Goal: Task Accomplishment & Management: Manage account settings

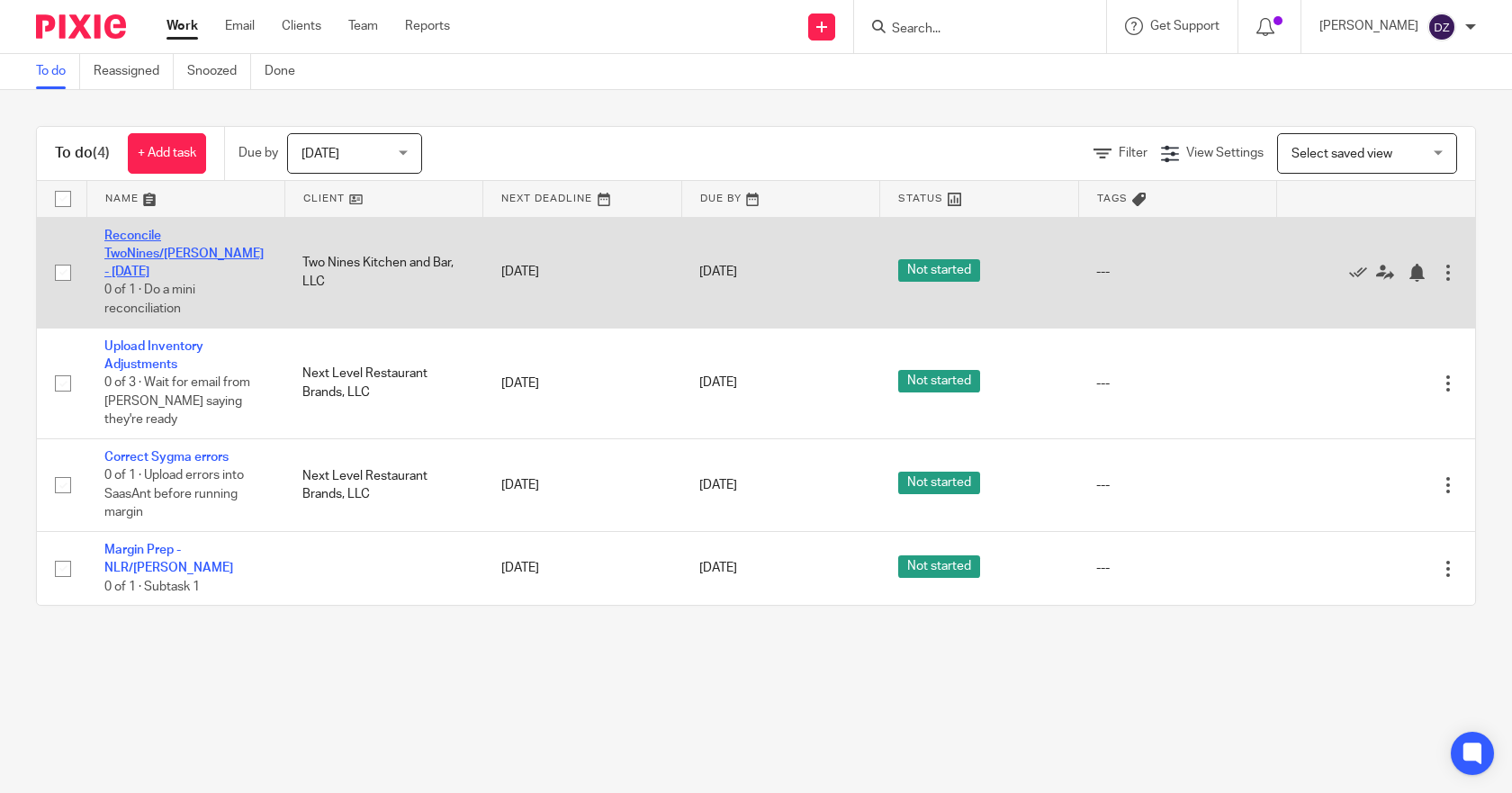
click at [235, 235] on link "Reconcile TwoNines/Dukes - Tuesday" at bounding box center [184, 255] width 159 height 50
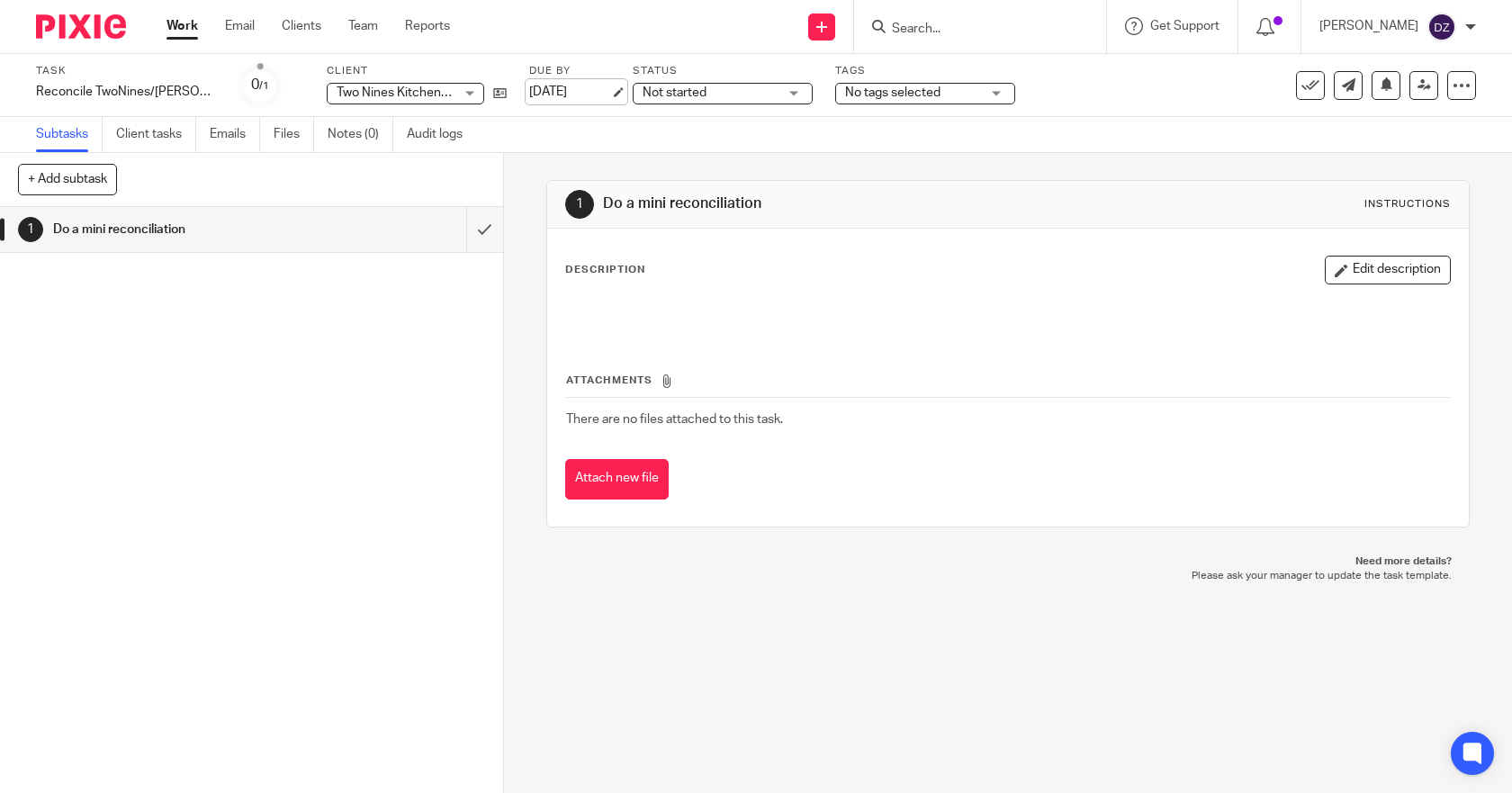
click at [573, 91] on link "[DATE]" at bounding box center [569, 92] width 81 height 19
click at [180, 25] on link "Work" at bounding box center [182, 26] width 32 height 18
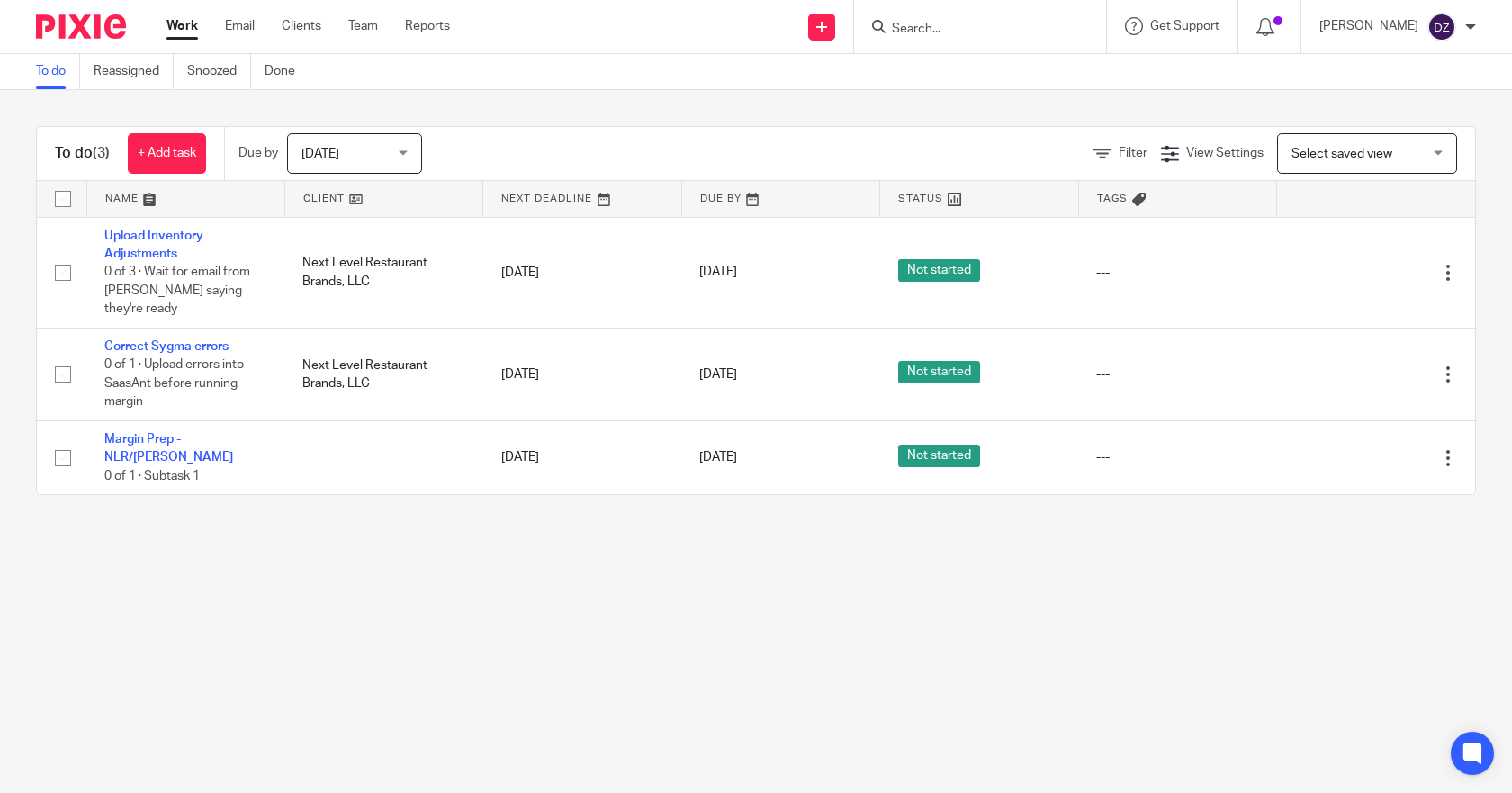
click at [403, 149] on div "Today Today" at bounding box center [355, 153] width 135 height 41
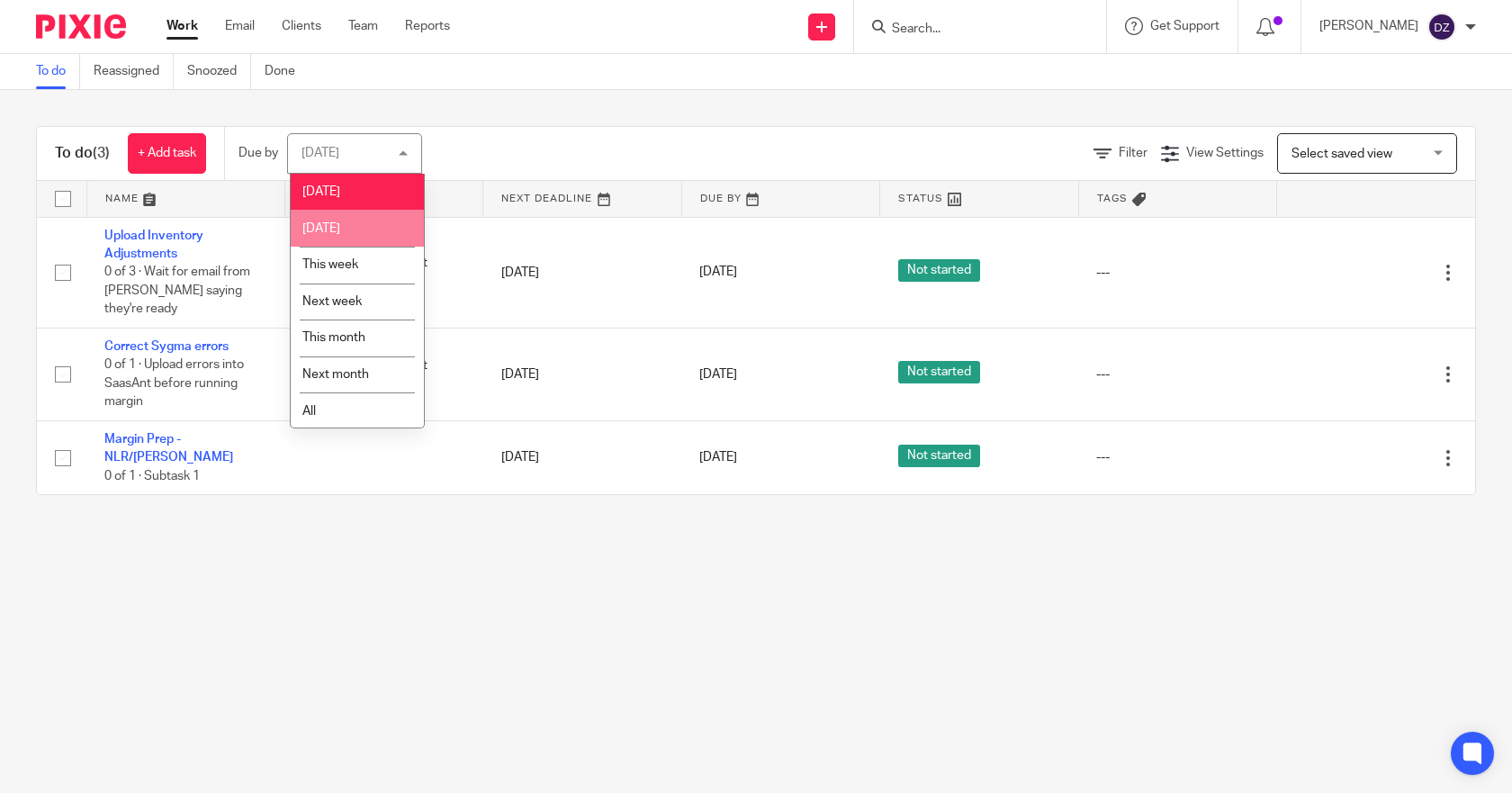
click at [340, 224] on span "[DATE]" at bounding box center [321, 229] width 38 height 13
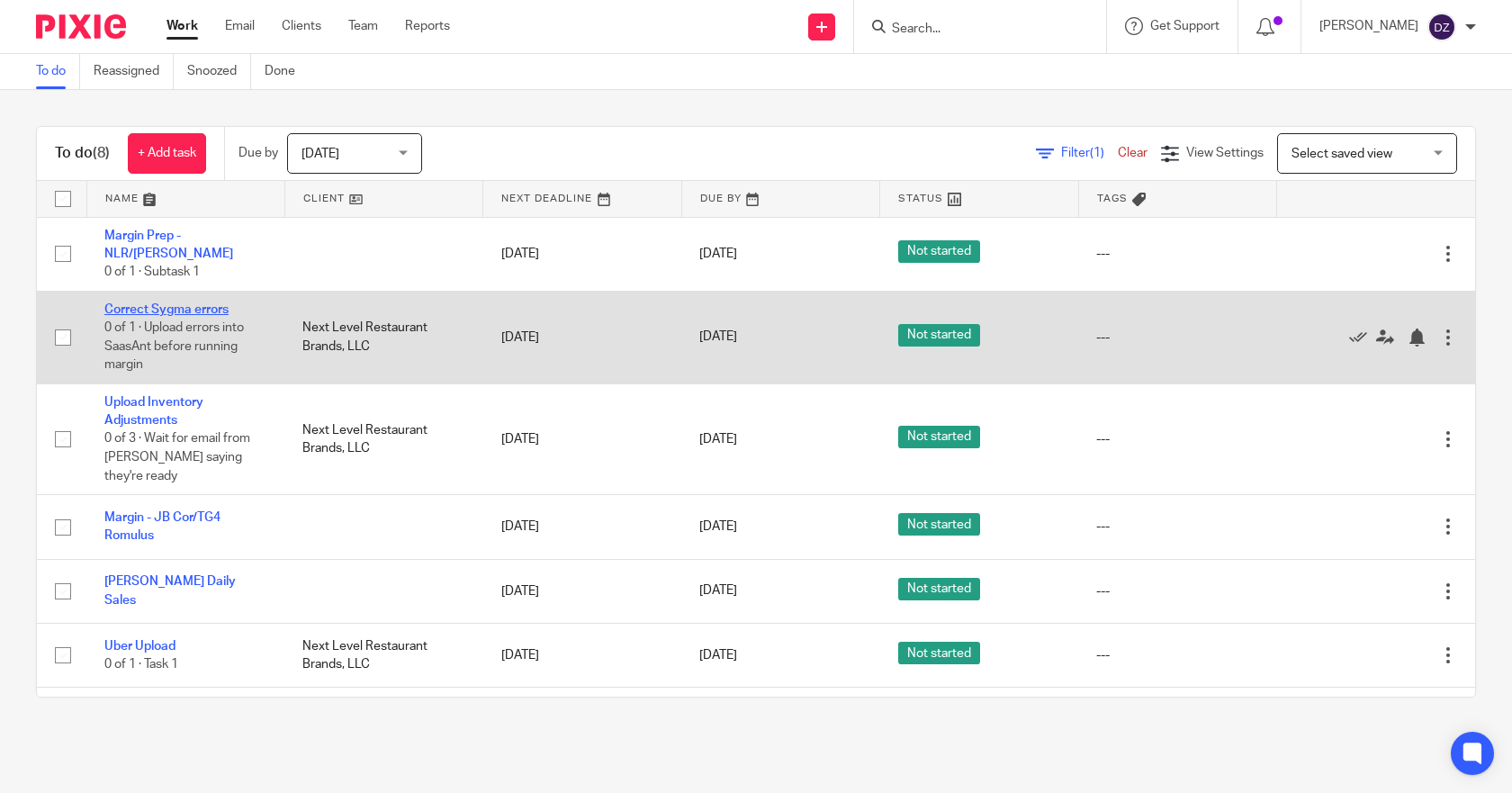
click at [180, 303] on link "Correct Sygma errors" at bounding box center [166, 309] width 124 height 13
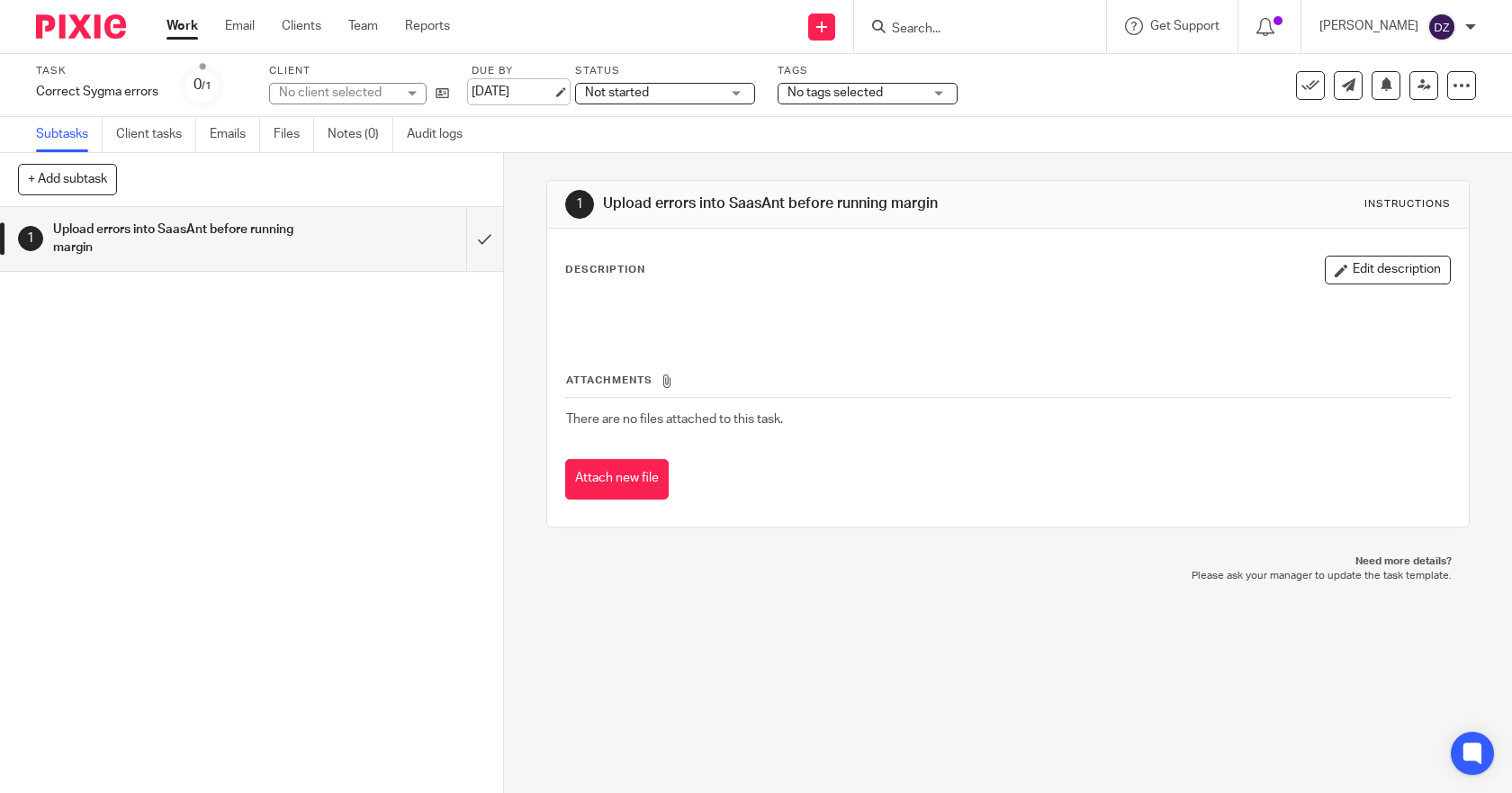
click at [504, 87] on link "[DATE]" at bounding box center [511, 92] width 81 height 19
click at [179, 30] on link "Work" at bounding box center [182, 26] width 32 height 18
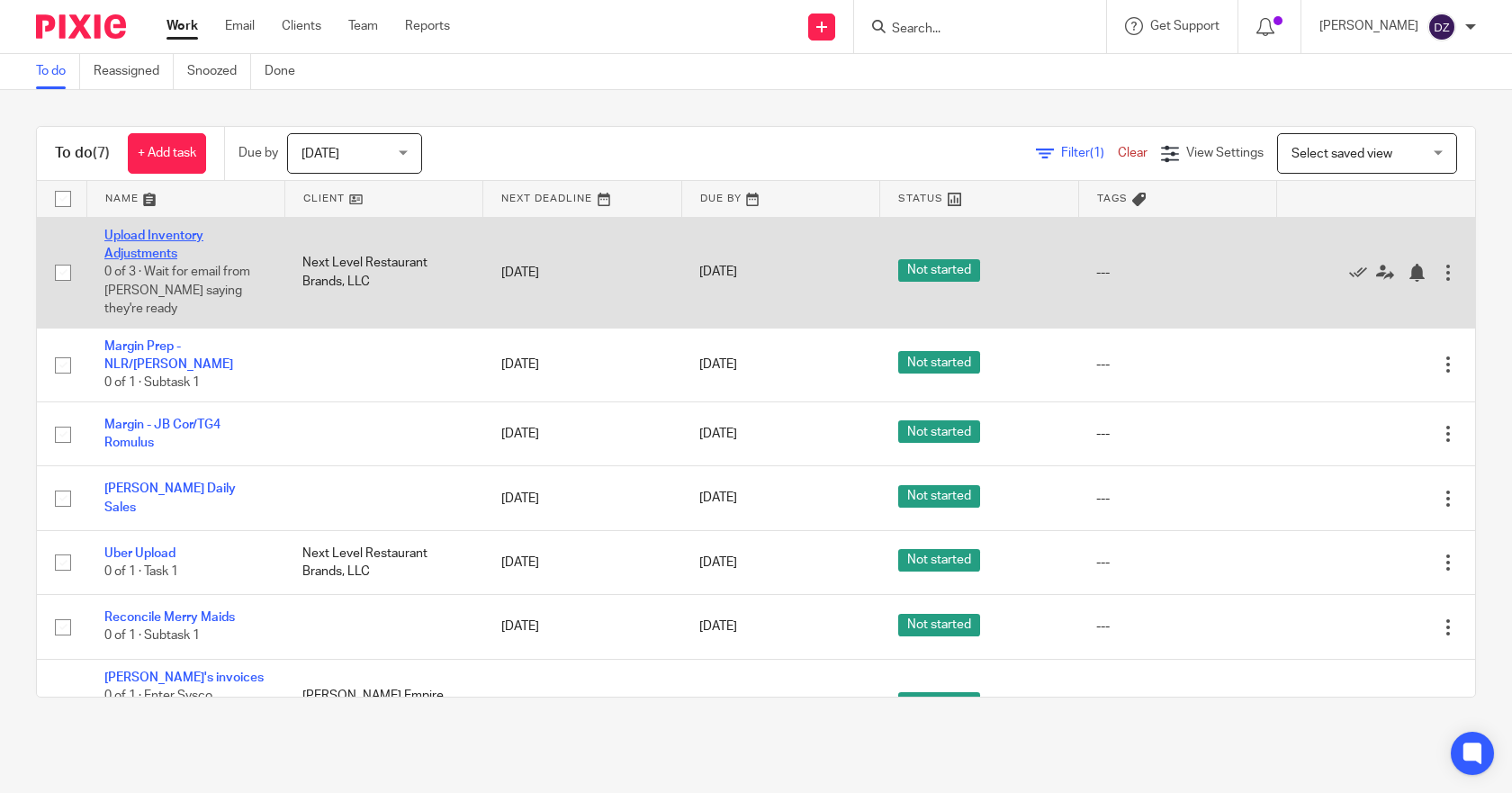
click at [164, 236] on link "Upload Inventory Adjustments" at bounding box center [154, 245] width 99 height 31
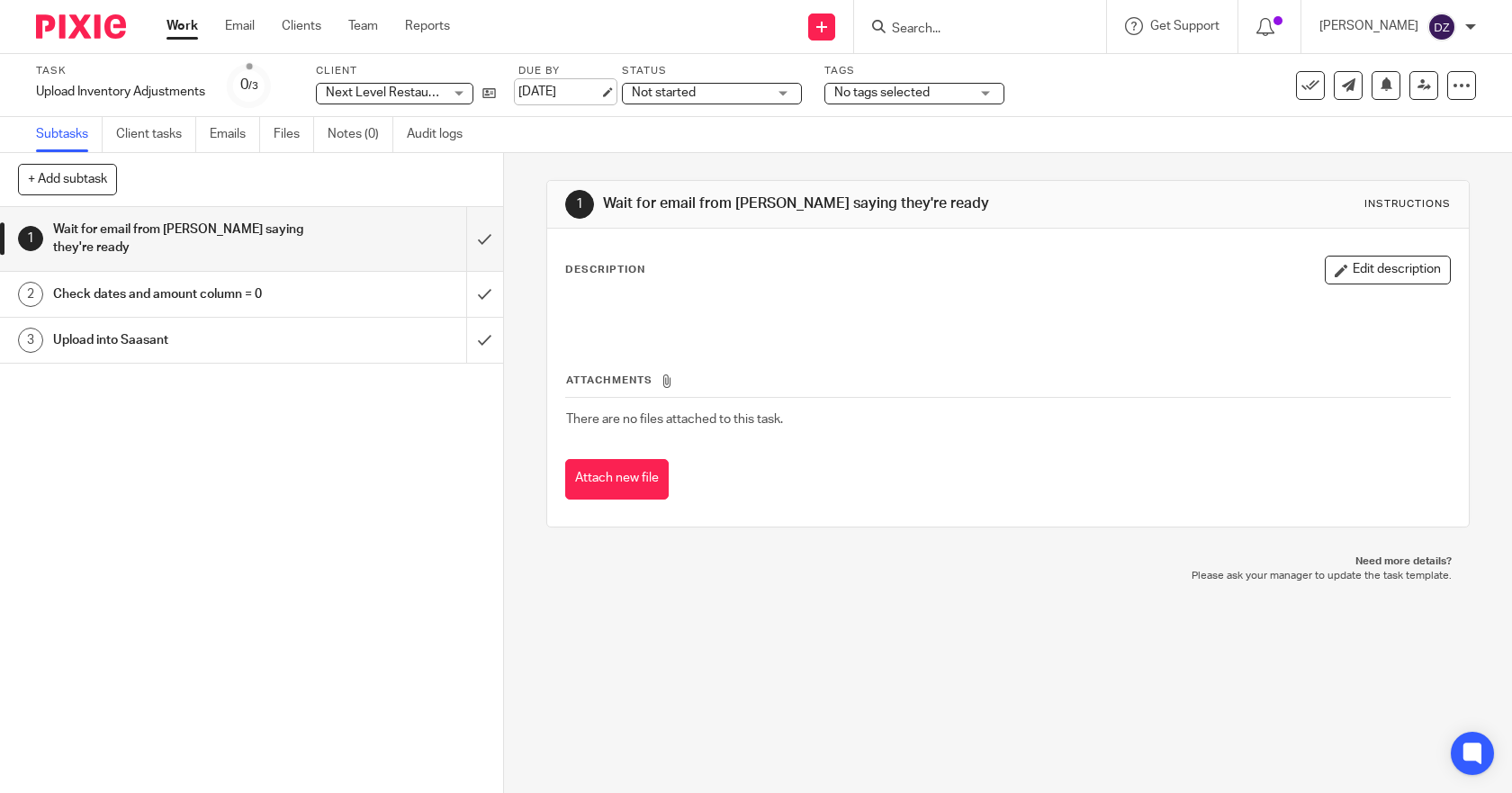
click at [573, 90] on link "[DATE]" at bounding box center [558, 92] width 81 height 19
click at [181, 33] on link "Work" at bounding box center [182, 26] width 32 height 18
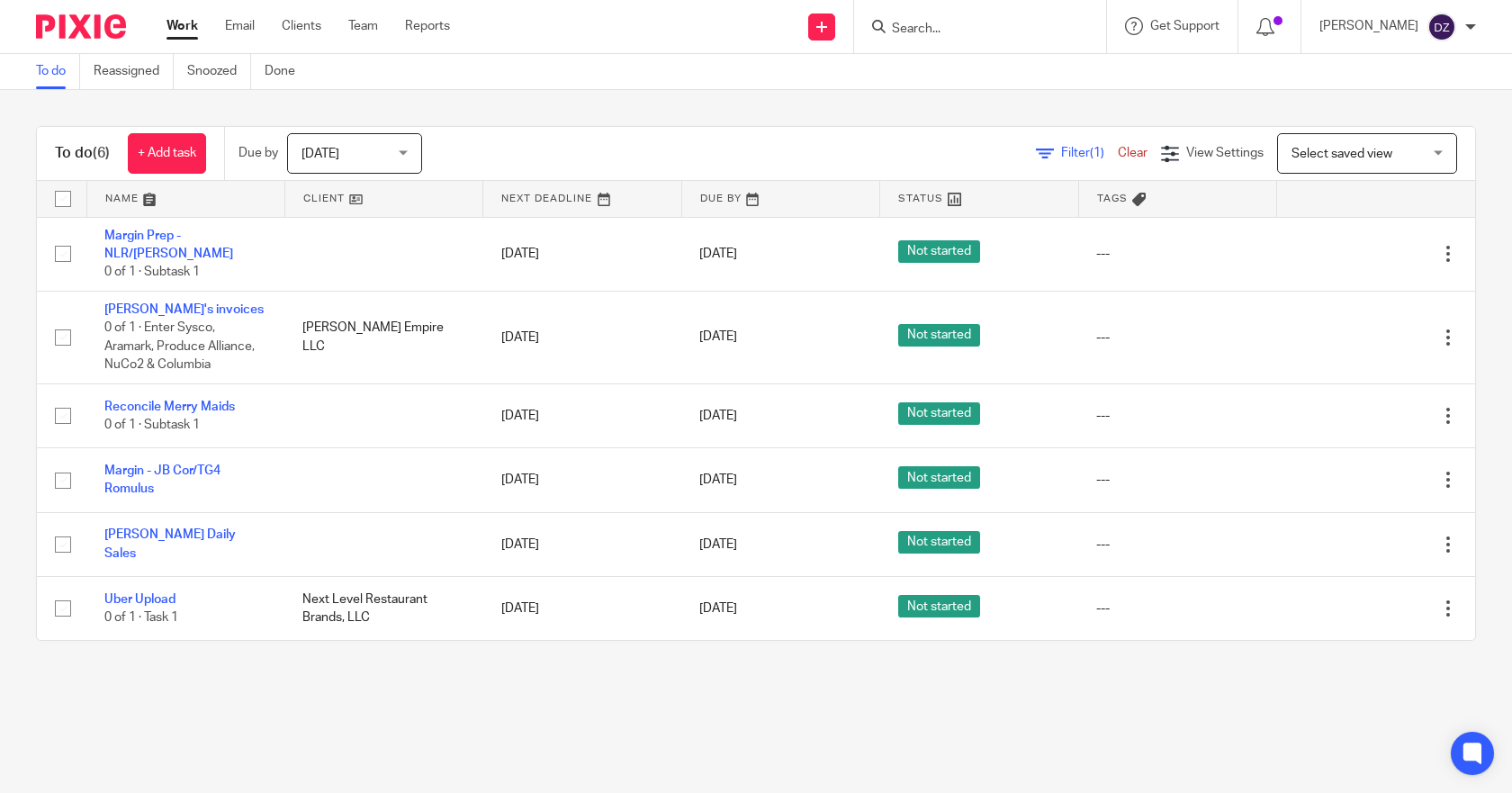
click at [397, 151] on span "Tomorrow" at bounding box center [349, 153] width 95 height 38
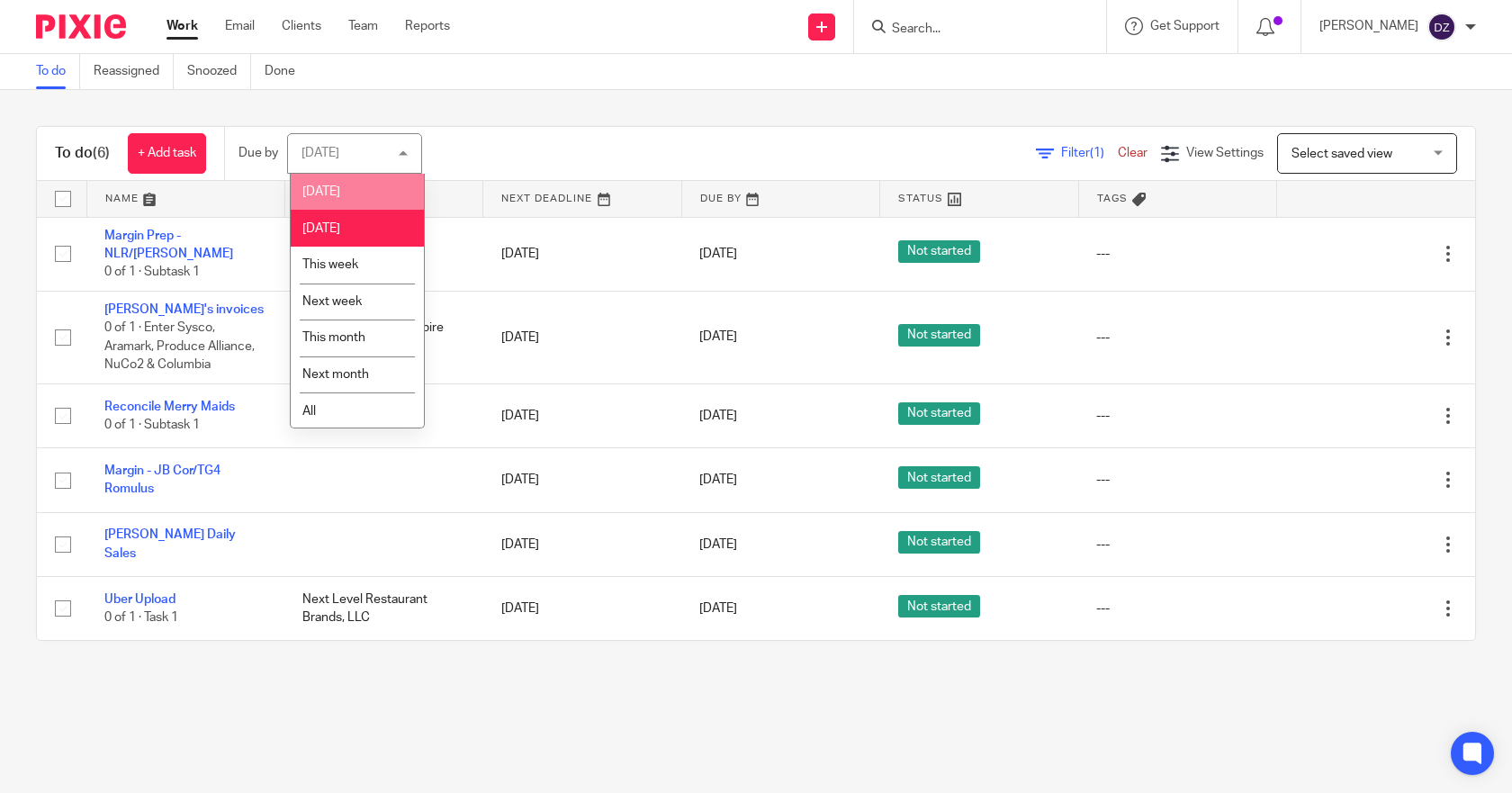
click at [330, 183] on li "[DATE]" at bounding box center [357, 192] width 133 height 37
